Goal: Transaction & Acquisition: Book appointment/travel/reservation

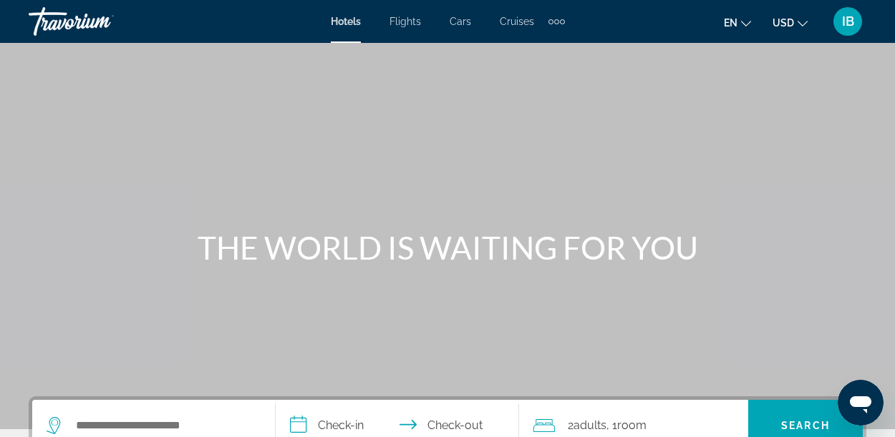
click at [802, 22] on icon "Change currency" at bounding box center [802, 24] width 10 height 10
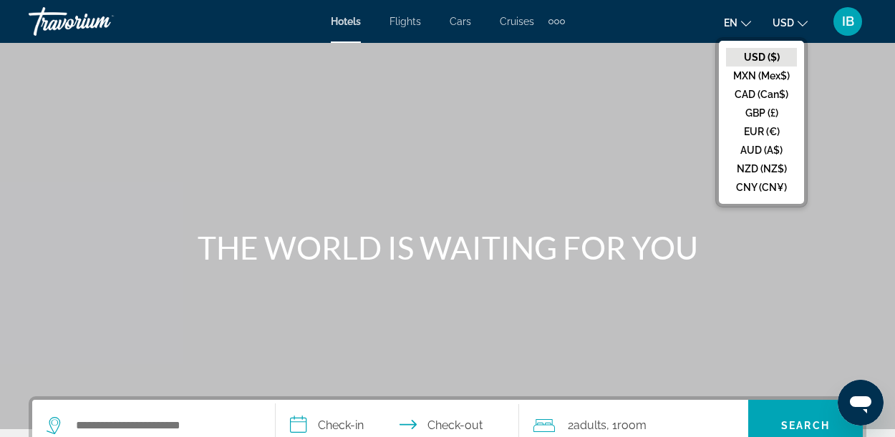
click at [773, 94] on button "CAD (Can$)" at bounding box center [761, 94] width 71 height 19
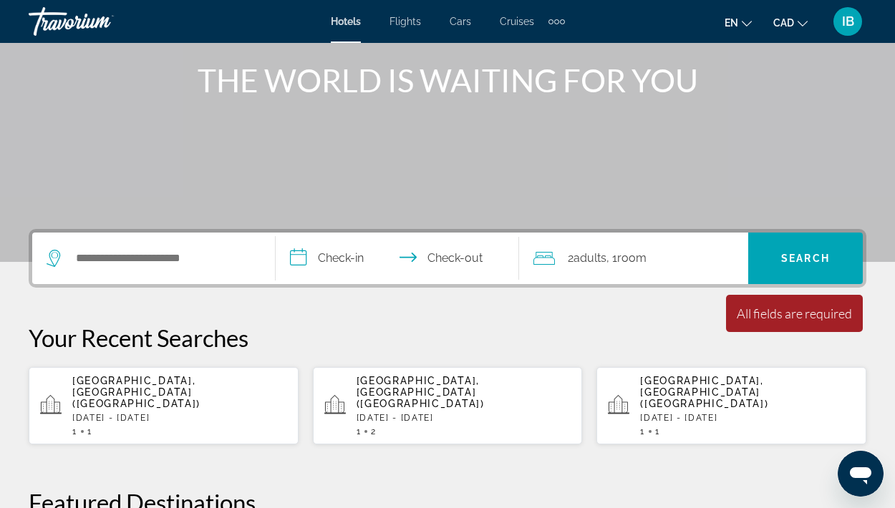
scroll to position [169, 0]
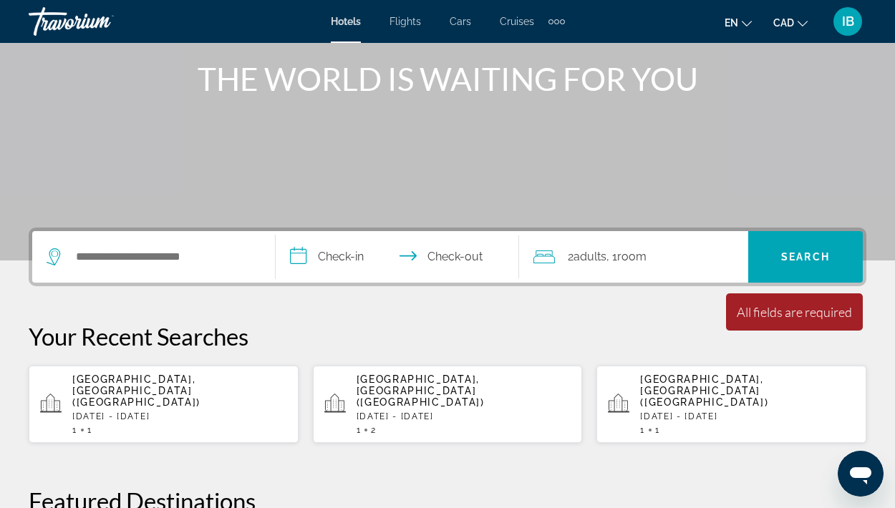
click at [157, 411] on p "[DATE] - [DATE]" at bounding box center [179, 416] width 215 height 10
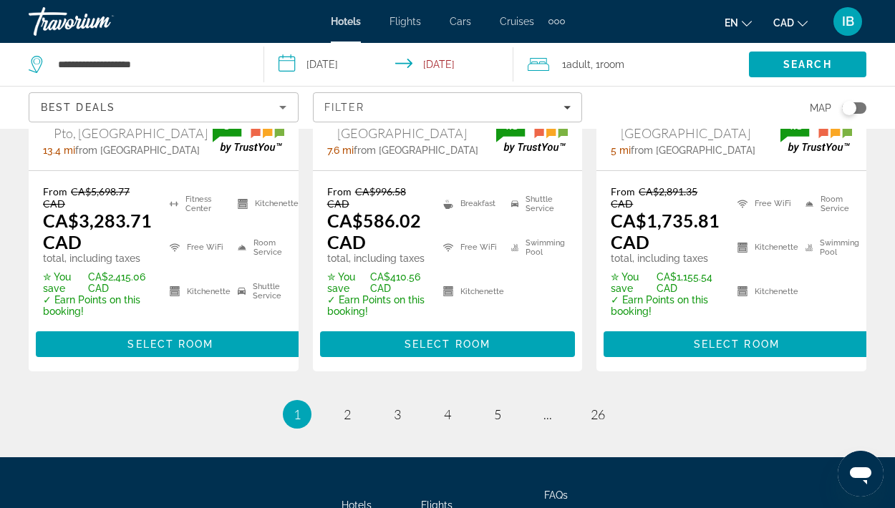
scroll to position [2269, 0]
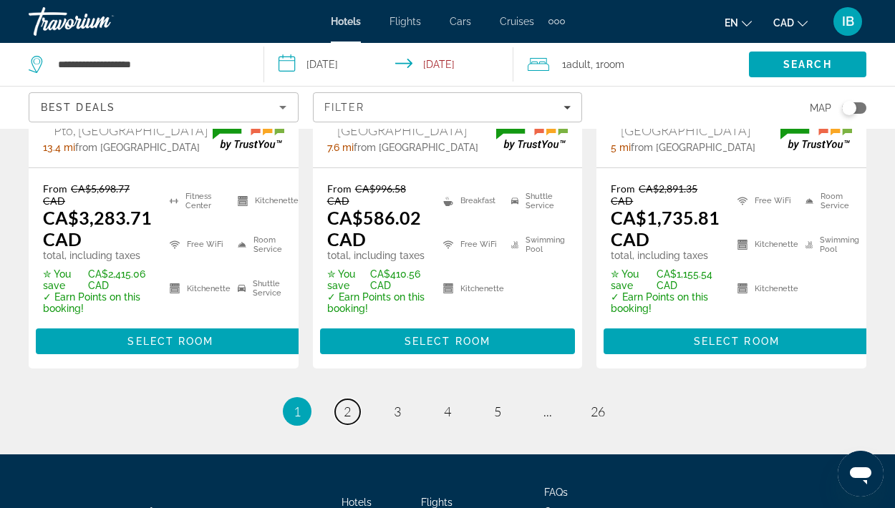
click at [346, 404] on span "2" at bounding box center [347, 412] width 7 height 16
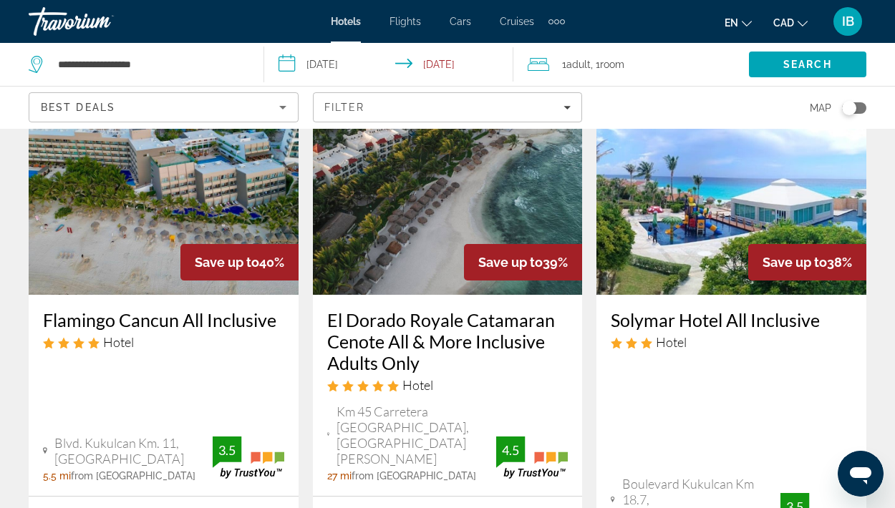
scroll to position [132, 0]
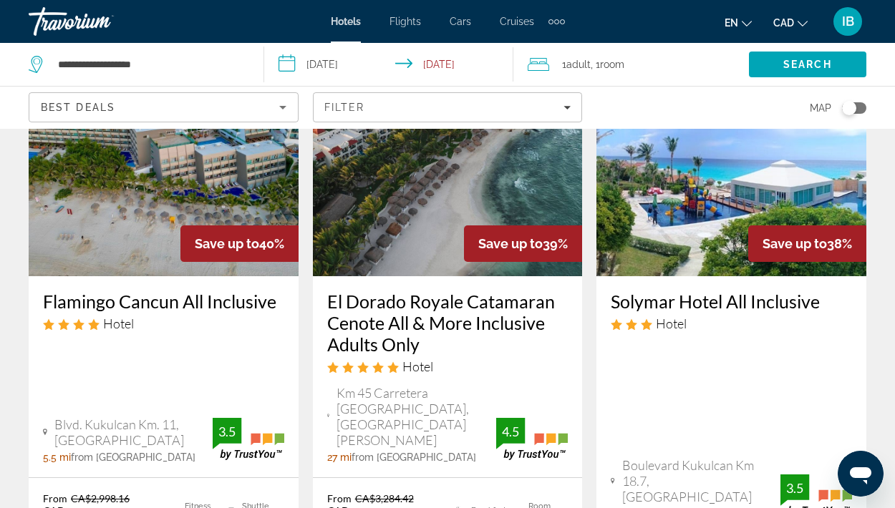
click at [471, 325] on h3 "El Dorado Royale Catamaran Cenote All & More Inclusive Adults Only" at bounding box center [447, 323] width 241 height 64
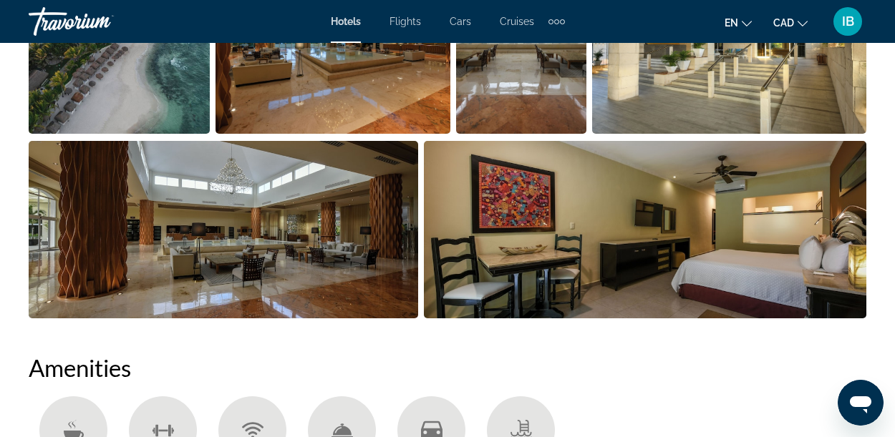
scroll to position [1101, 0]
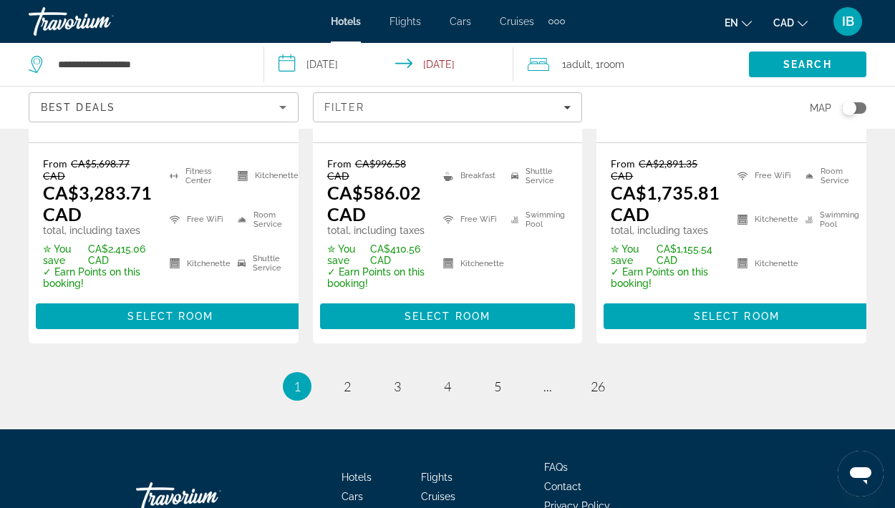
scroll to position [2302, 0]
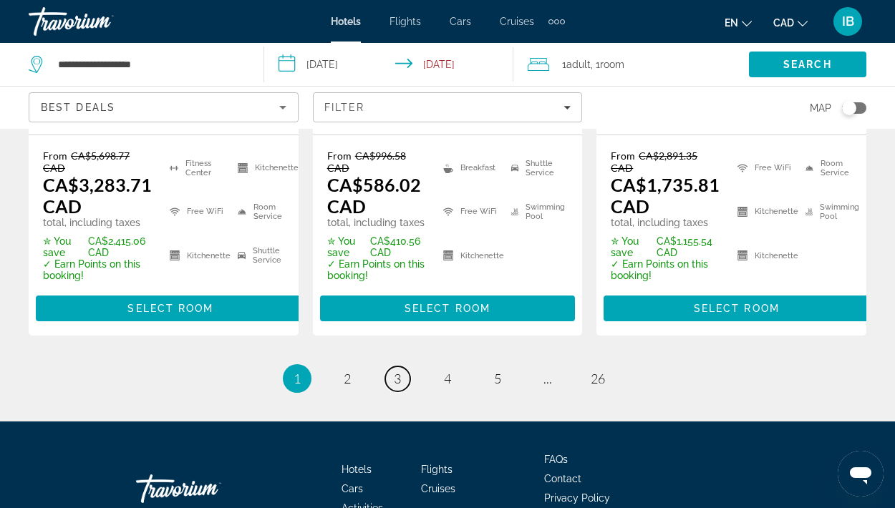
click at [397, 371] on span "3" at bounding box center [397, 379] width 7 height 16
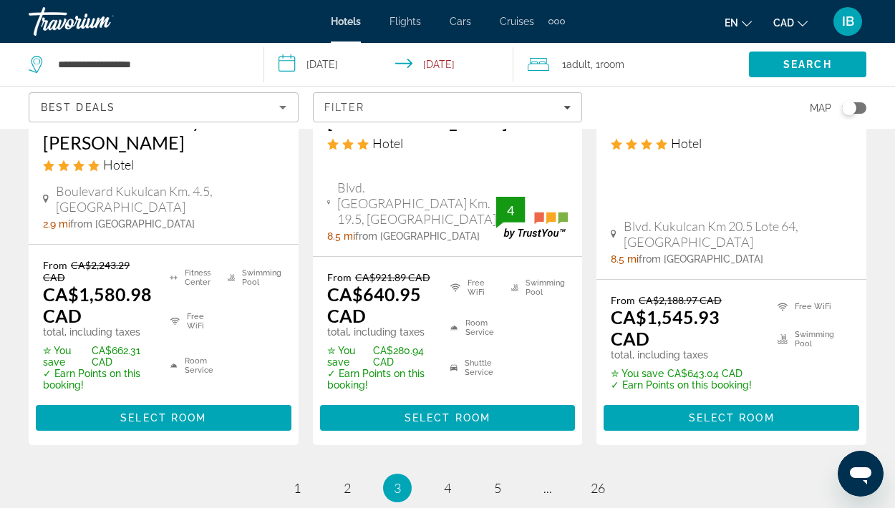
scroll to position [2221, 0]
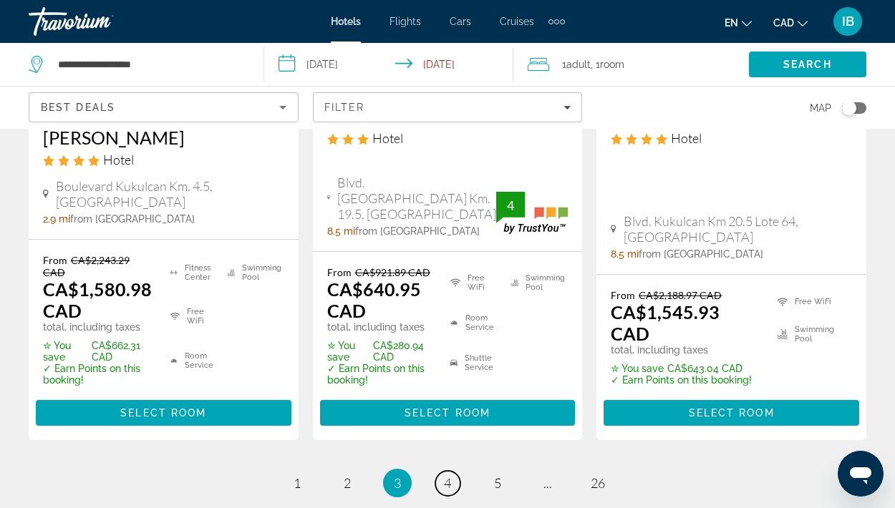
click at [451, 437] on span "4" at bounding box center [447, 483] width 7 height 16
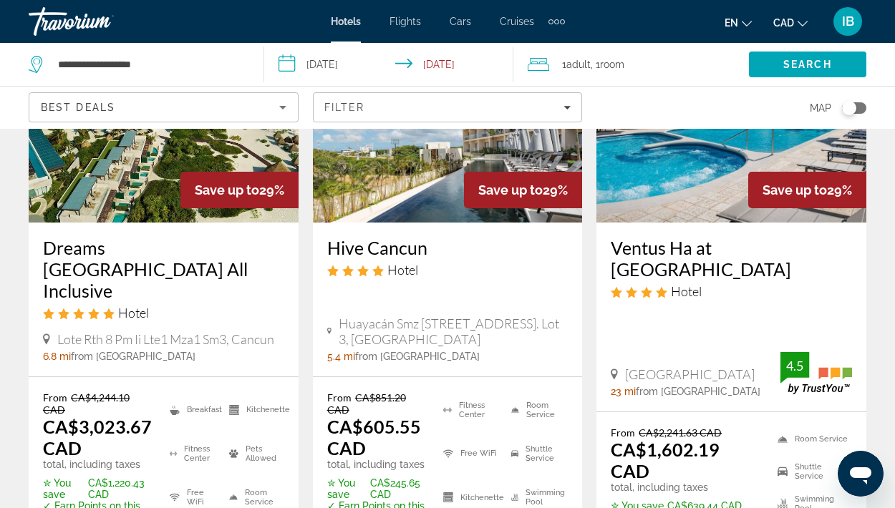
scroll to position [189, 0]
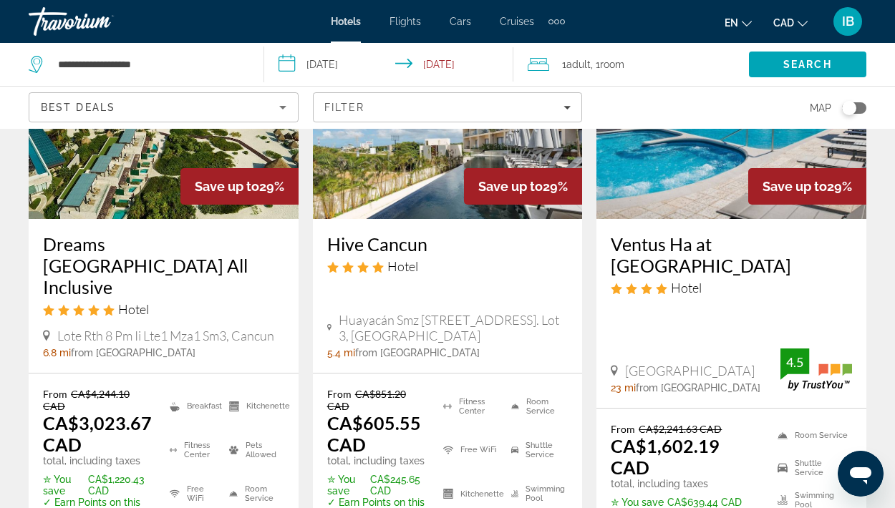
click at [167, 261] on h3 "Dreams [GEOGRAPHIC_DATA] All Inclusive" at bounding box center [163, 265] width 241 height 64
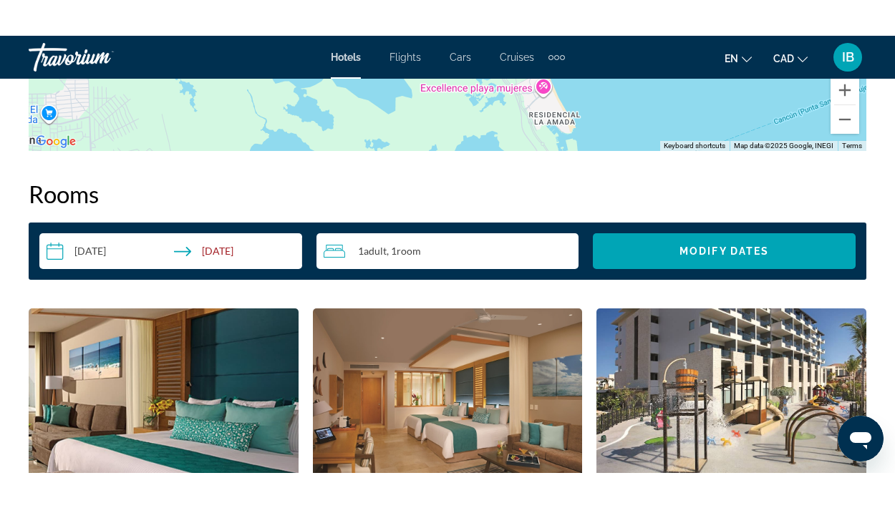
scroll to position [1974, 0]
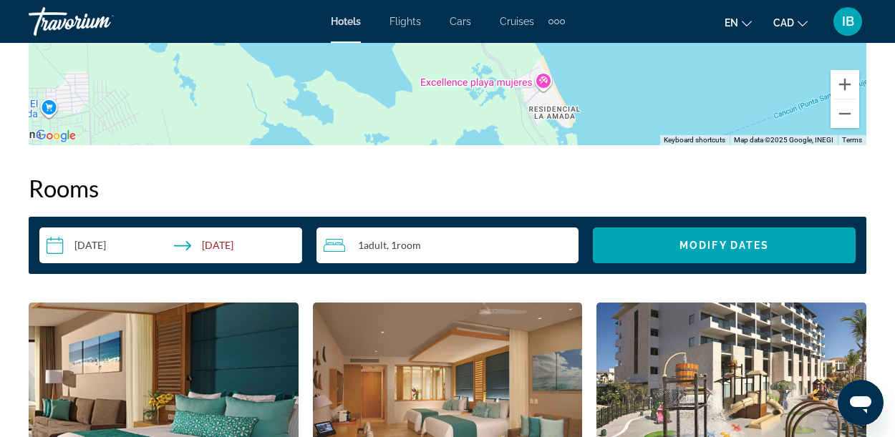
click at [65, 244] on input "**********" at bounding box center [173, 248] width 268 height 40
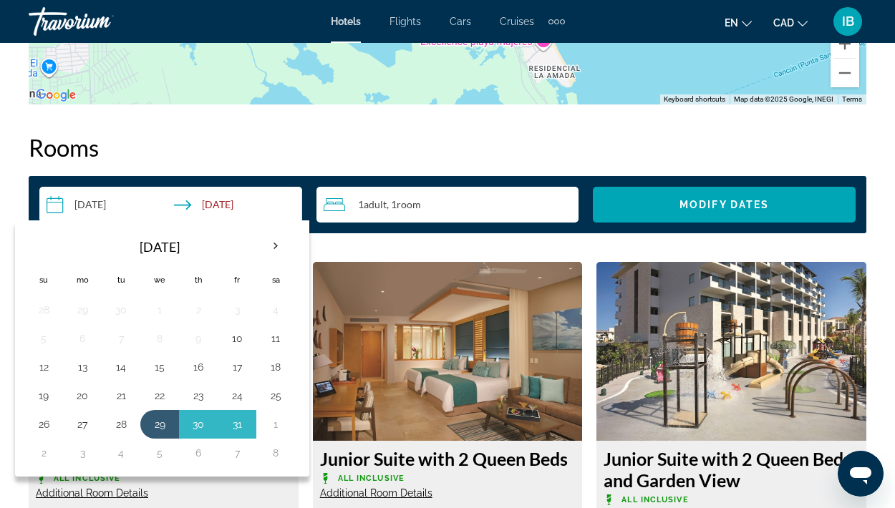
scroll to position [2037, 0]
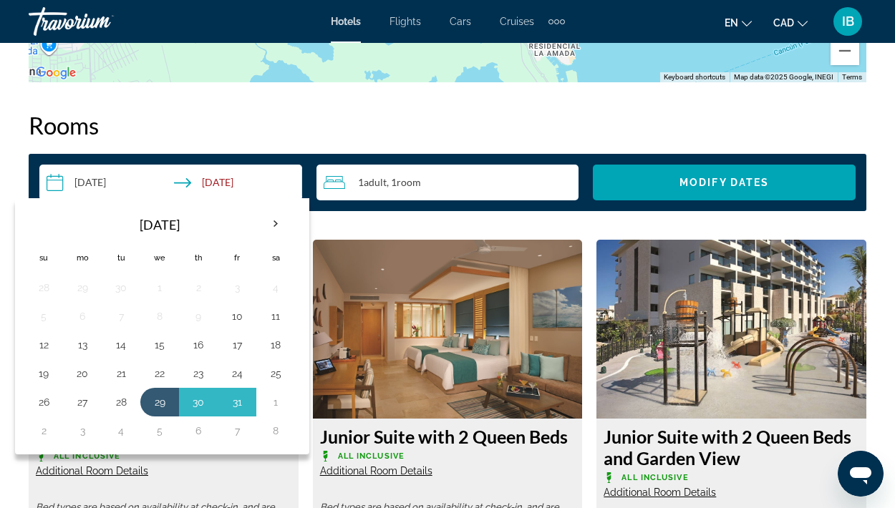
click at [278, 223] on th "Next month" at bounding box center [275, 223] width 39 height 31
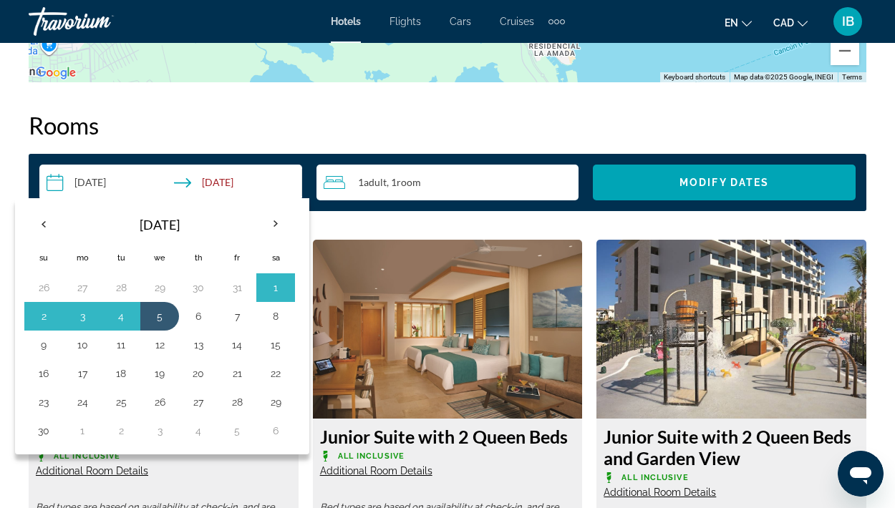
click at [278, 223] on th "Next month" at bounding box center [275, 223] width 39 height 31
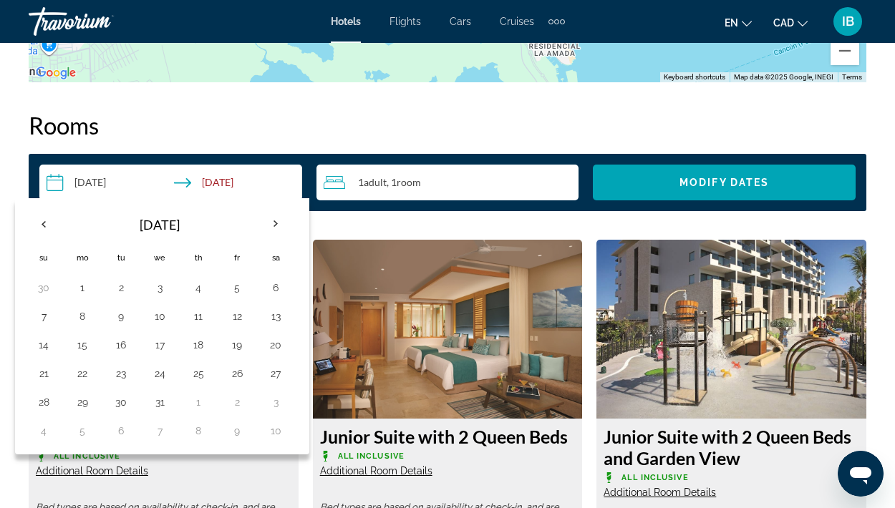
click at [262, 230] on th "Next month" at bounding box center [275, 223] width 39 height 31
click at [162, 364] on button "21" at bounding box center [159, 374] width 23 height 20
click at [166, 398] on button "28" at bounding box center [159, 402] width 23 height 20
type input "**********"
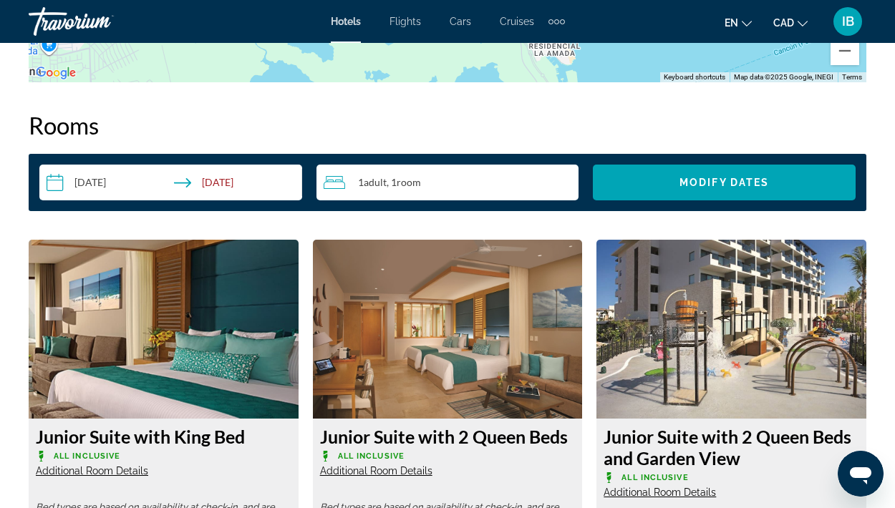
click at [789, 188] on span "Search widget" at bounding box center [724, 182] width 263 height 34
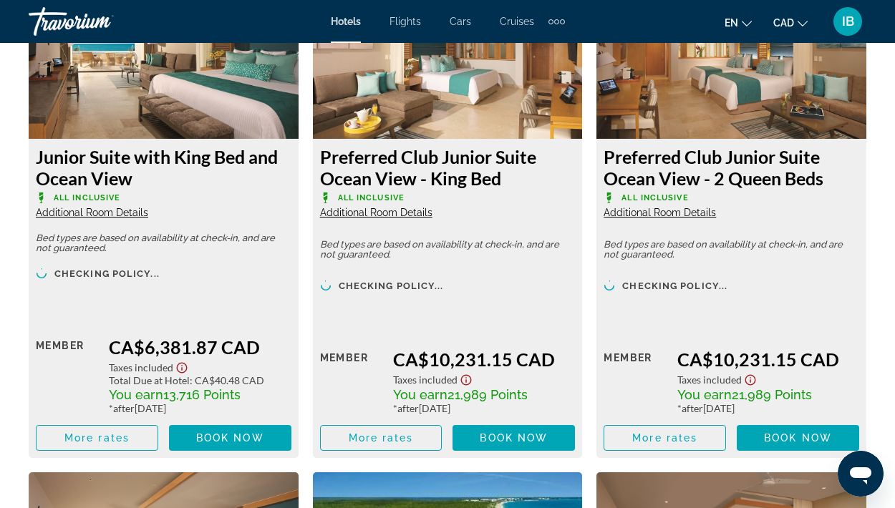
scroll to position [4939, 0]
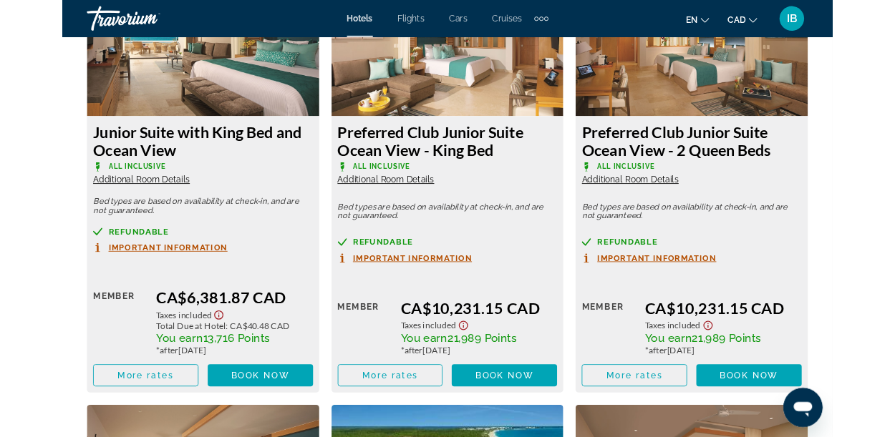
scroll to position [44, 0]
